Goal: Book appointment/travel/reservation

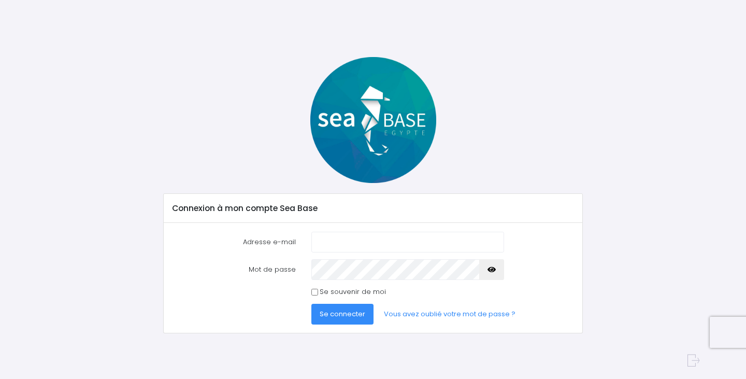
type input "nais@redseabase.com"
click at [351, 312] on span "Se connecter" at bounding box center [343, 314] width 46 height 10
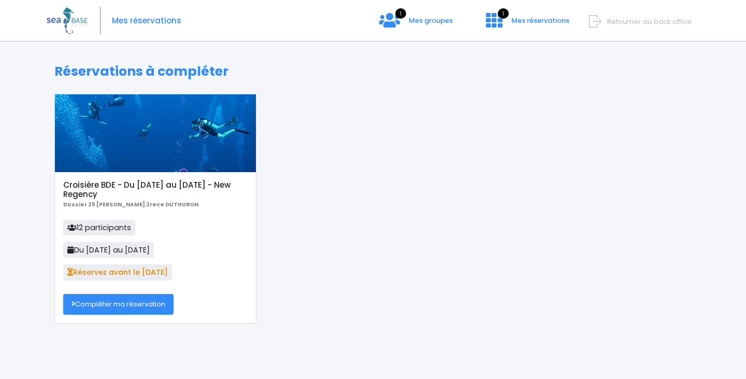
click at [112, 301] on link "Compléter ma réservation" at bounding box center [118, 304] width 110 height 21
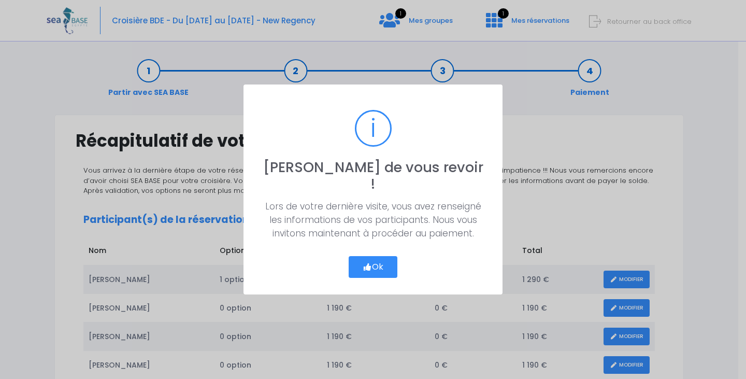
click at [385, 260] on button "Ok" at bounding box center [373, 267] width 49 height 22
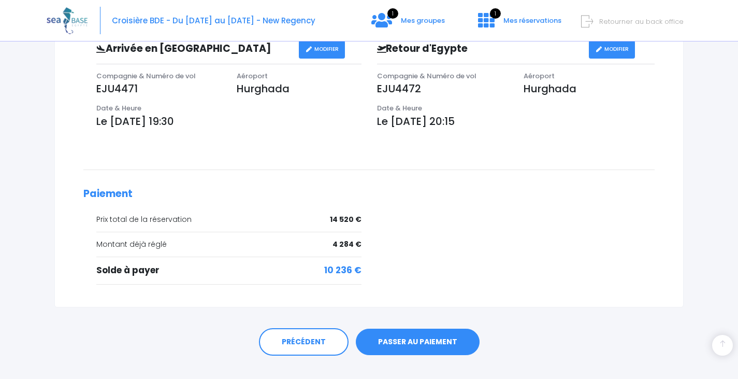
scroll to position [663, 0]
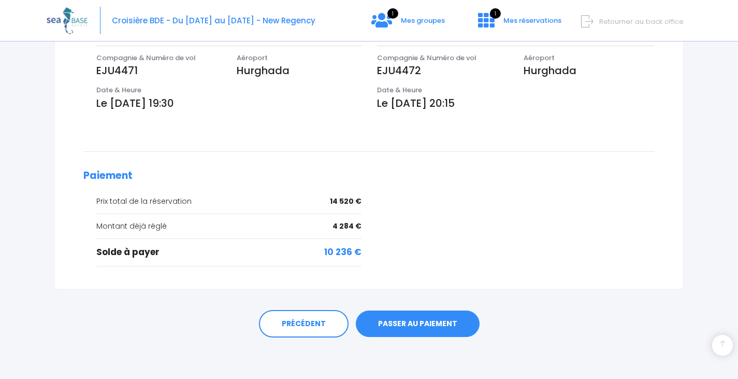
click at [410, 320] on link "PASSER AU PAIEMENT" at bounding box center [418, 323] width 124 height 27
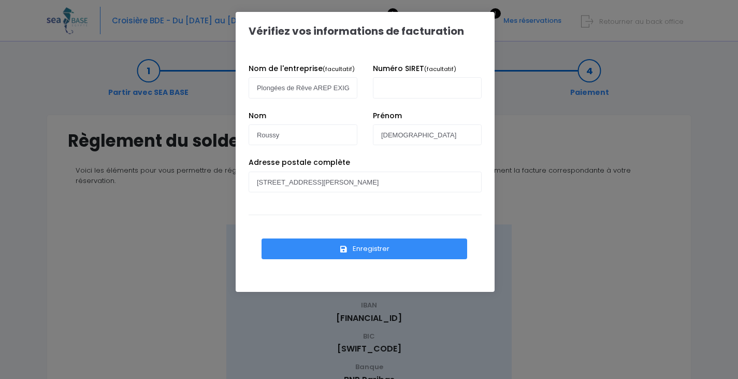
click at [356, 255] on button "Enregistrer" at bounding box center [365, 248] width 206 height 21
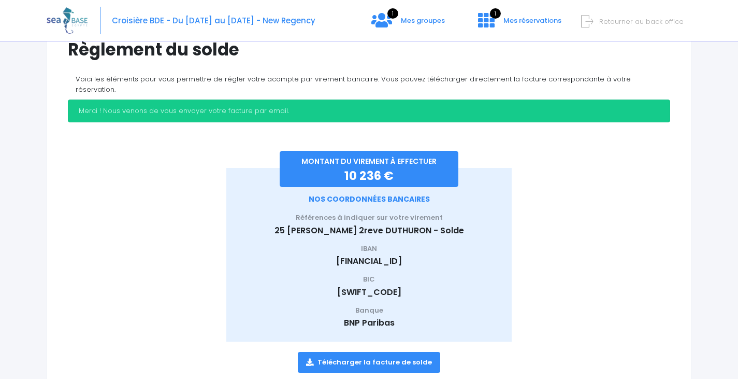
scroll to position [117, 0]
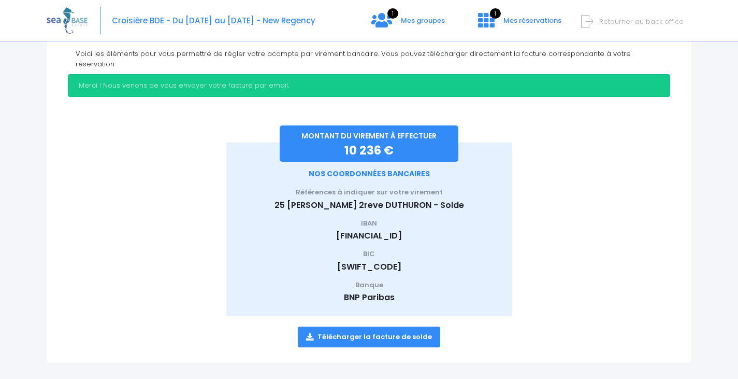
click at [373, 330] on link "Télécharger la facture de solde" at bounding box center [369, 336] width 142 height 21
click at [674, 23] on span "Retourner au back office" at bounding box center [641, 22] width 84 height 10
